Goal: Check status: Check status

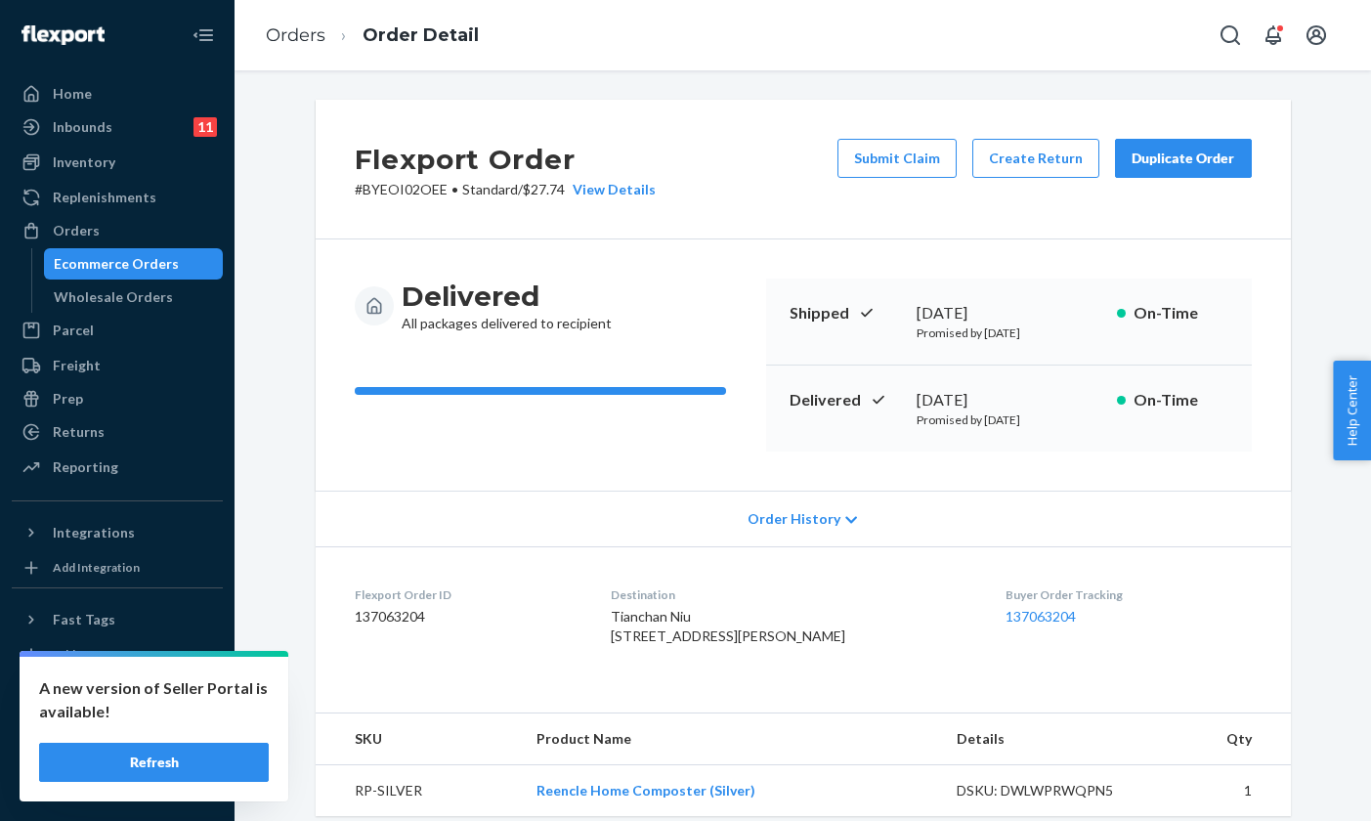
click at [129, 263] on div "Ecommerce Orders" at bounding box center [116, 264] width 125 height 20
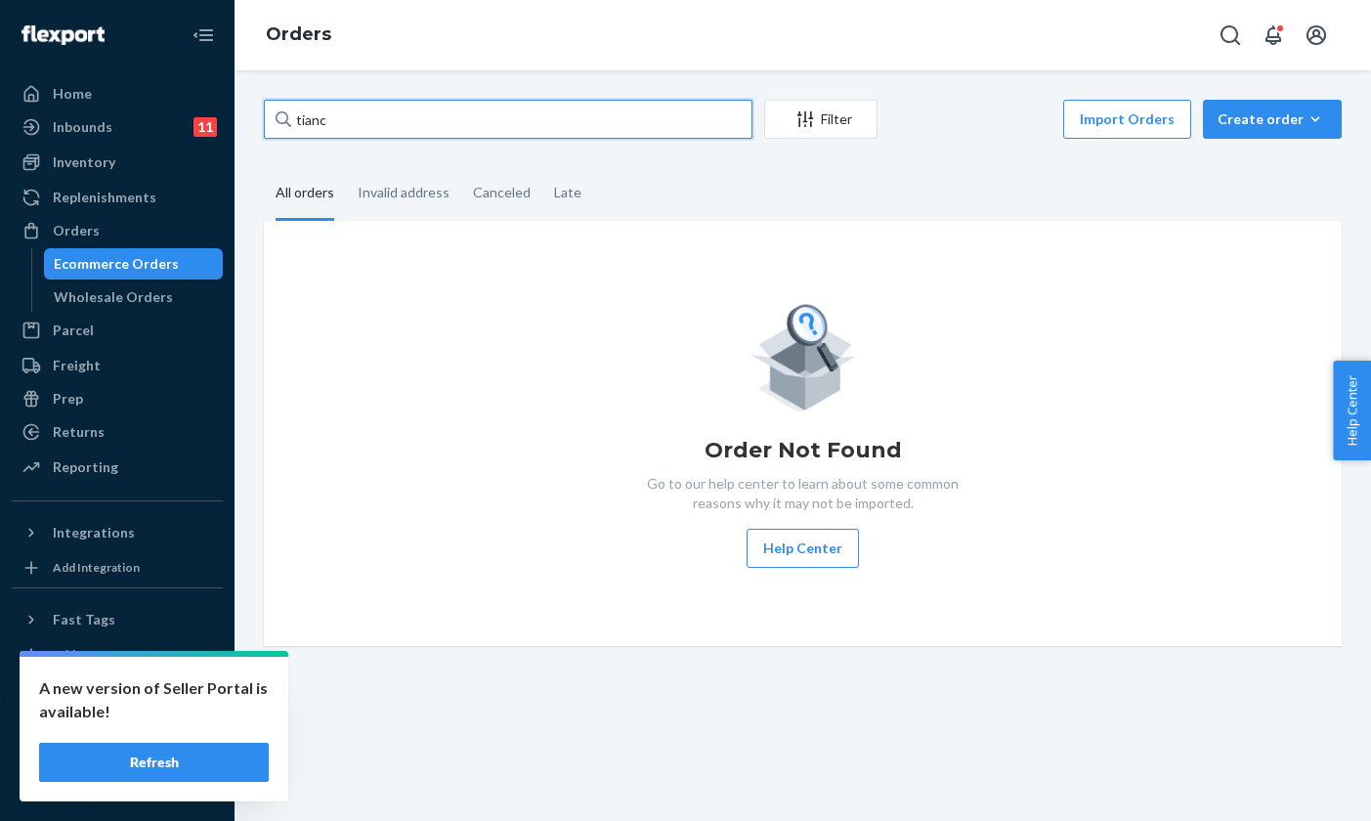
drag, startPoint x: 413, startPoint y: 120, endPoint x: 287, endPoint y: 122, distance: 126.1
click at [287, 122] on div "tianc" at bounding box center [508, 119] width 489 height 39
type input "benthany"
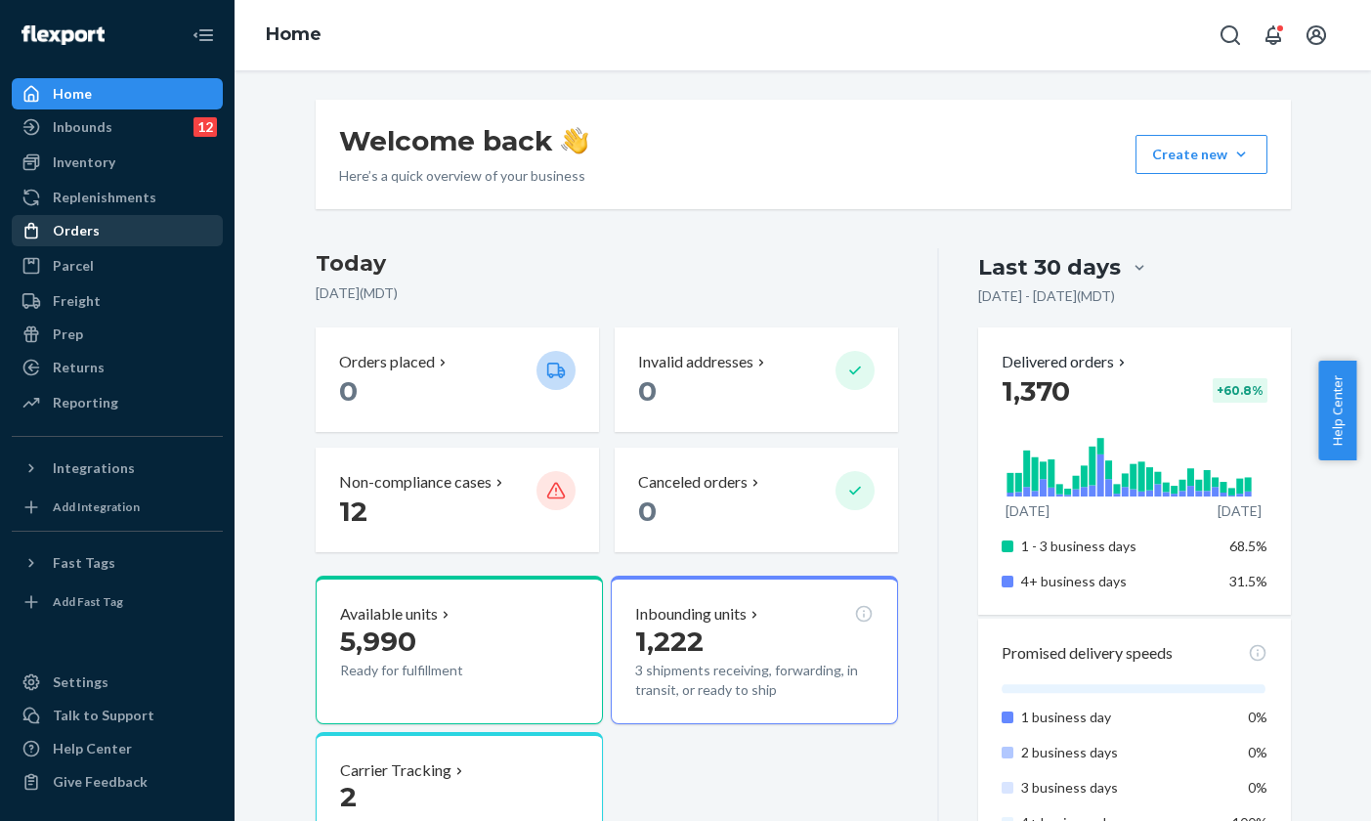
click at [84, 227] on div "Orders" at bounding box center [76, 231] width 47 height 20
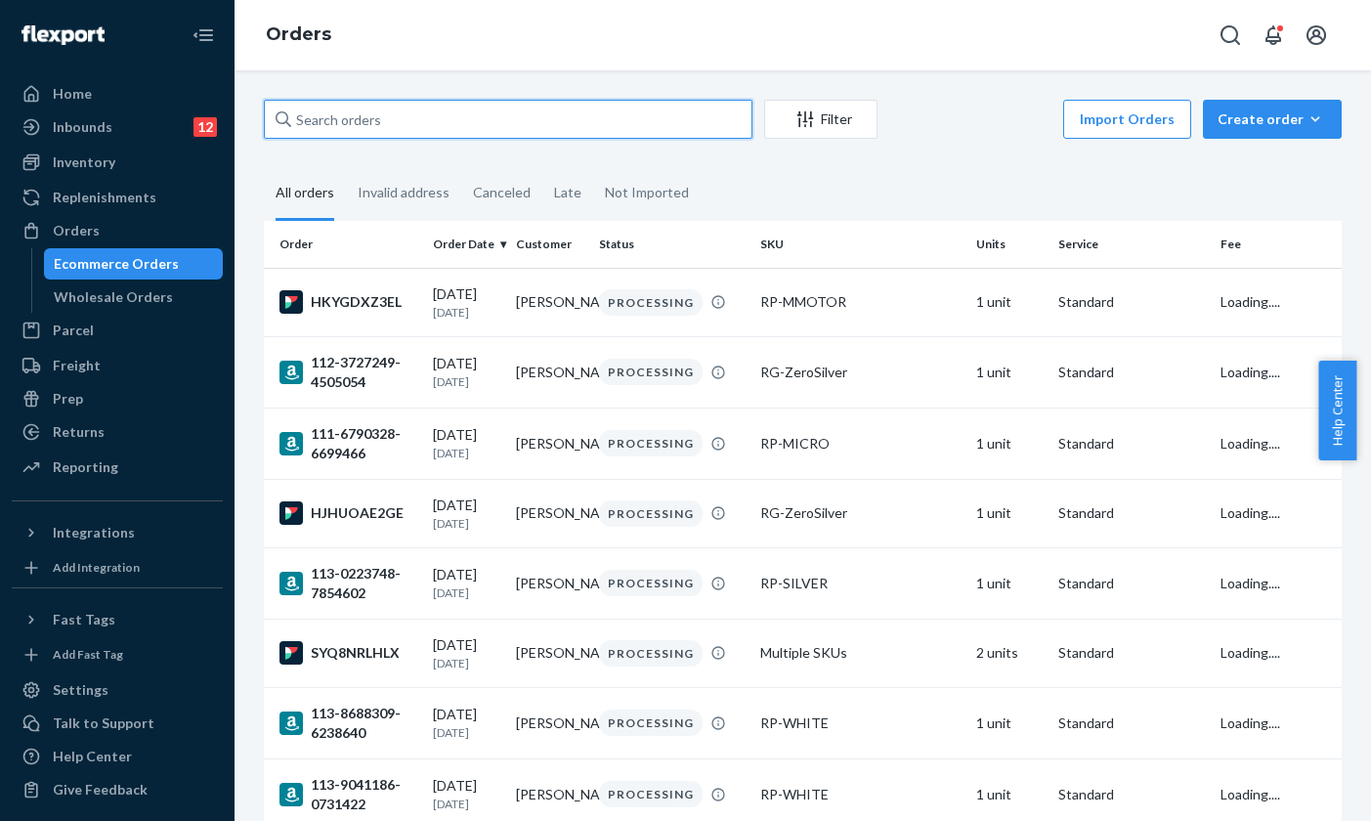
click at [403, 123] on input "text" at bounding box center [508, 119] width 489 height 39
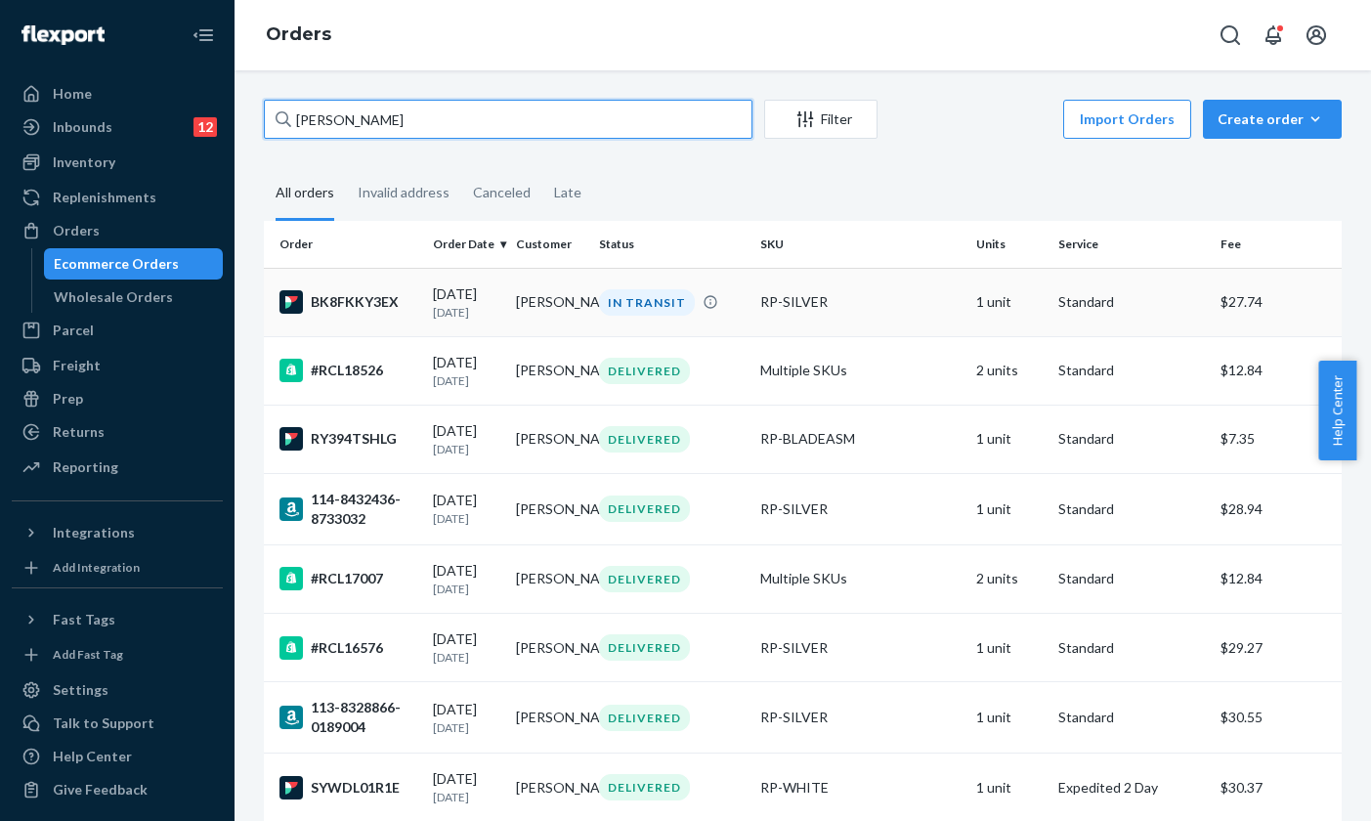
type input "[PERSON_NAME]"
click at [647, 299] on div "IN TRANSIT" at bounding box center [647, 302] width 96 height 26
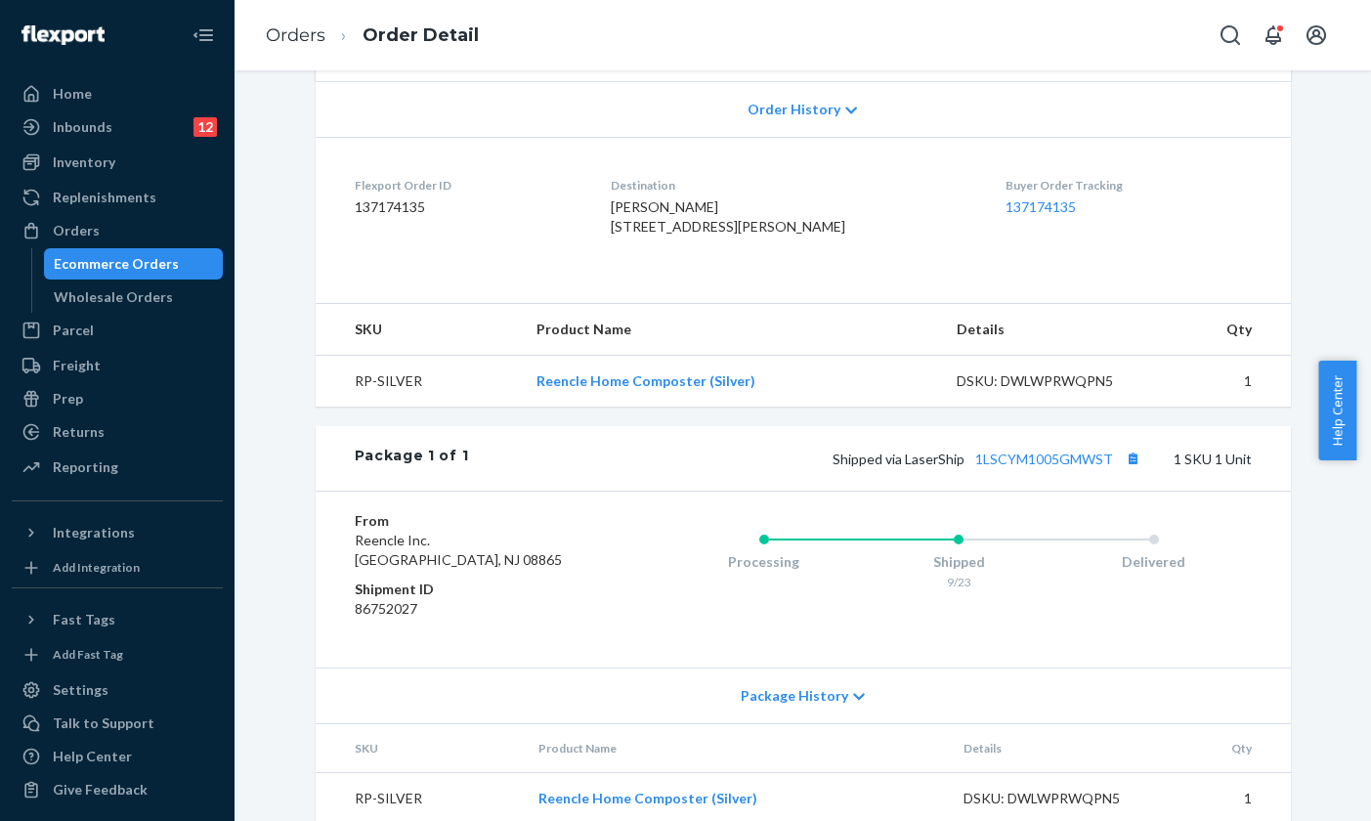
scroll to position [390, 0]
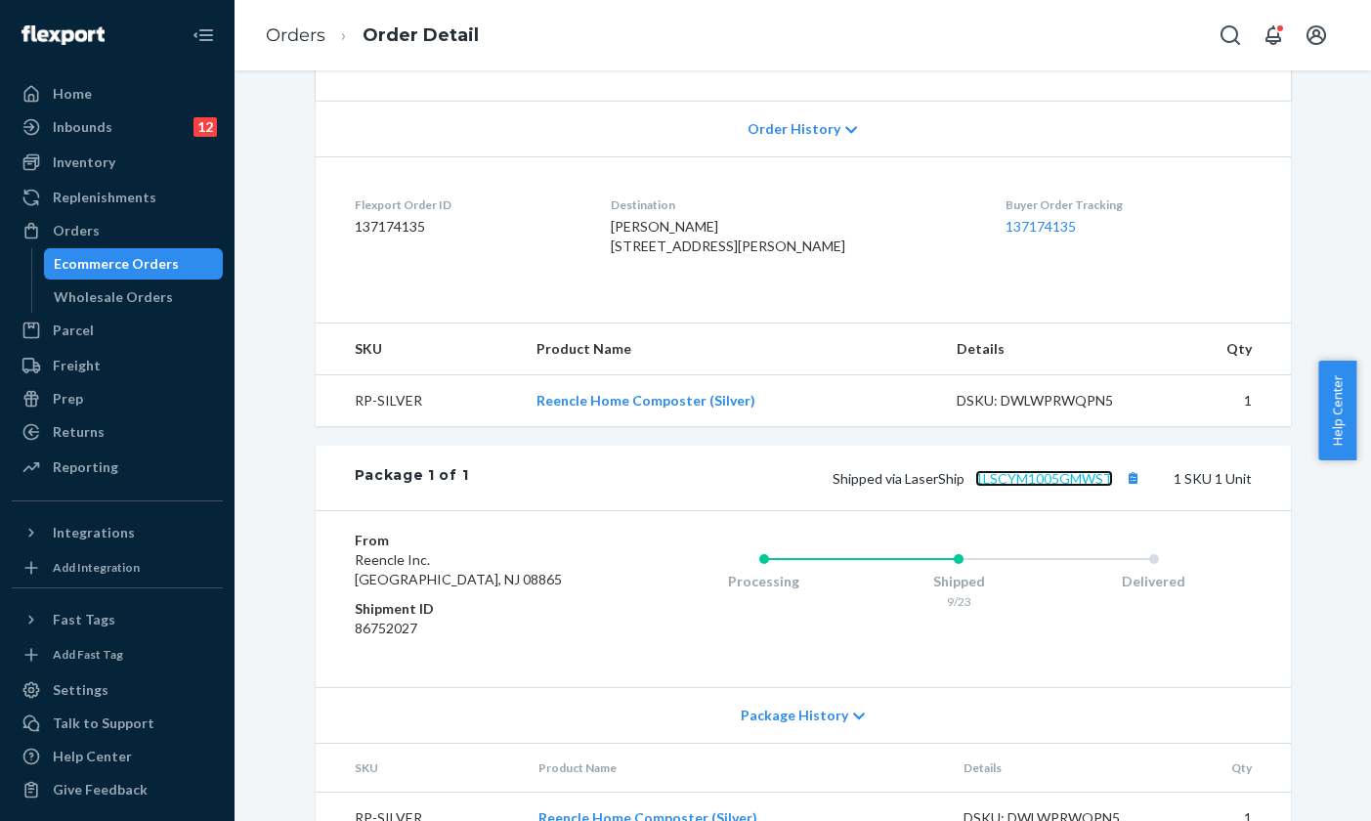
click at [1016, 487] on link "1LSCYM1005GMWST" at bounding box center [1044, 478] width 138 height 17
